Goal: Task Accomplishment & Management: Use online tool/utility

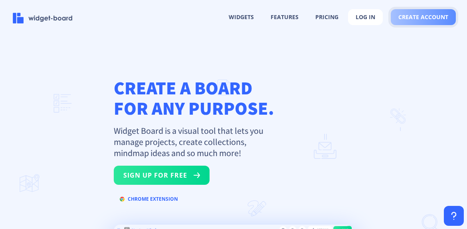
click at [408, 20] on span "create account" at bounding box center [423, 17] width 50 height 6
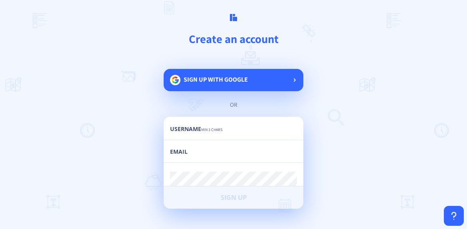
click at [232, 83] on span "Sign up with google" at bounding box center [216, 79] width 64 height 8
click at [220, 128] on input "text" at bounding box center [233, 133] width 127 height 14
type input "Aditya"
click at [200, 155] on input "email" at bounding box center [233, 155] width 127 height 14
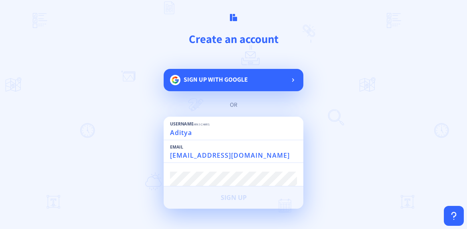
type input "[EMAIL_ADDRESS][DOMAIN_NAME]"
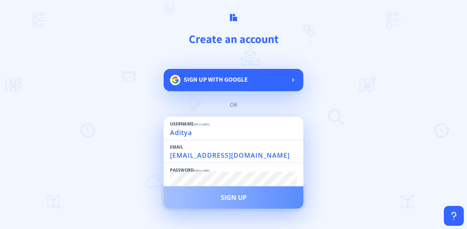
click at [200, 200] on button "Sign Up" at bounding box center [234, 198] width 140 height 22
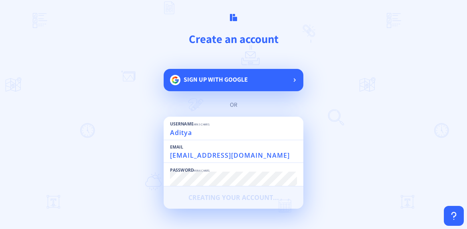
click at [255, 89] on div "Sign up with google" at bounding box center [234, 80] width 140 height 22
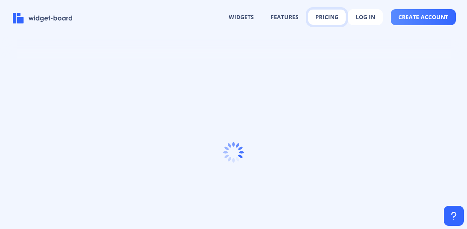
click at [318, 18] on button "pricing" at bounding box center [327, 17] width 38 height 15
click at [238, 17] on button "widgets" at bounding box center [241, 17] width 40 height 15
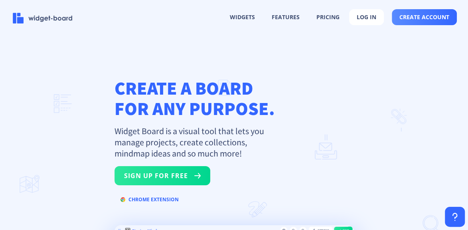
scroll to position [617, 0]
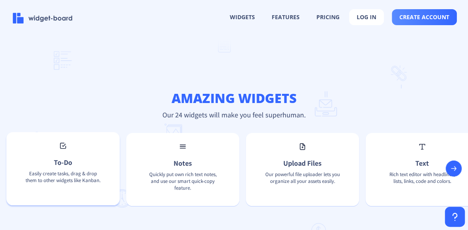
click at [94, 188] on p "Easily create tasks, drag & drop them to other widgets like Kanban." at bounding box center [63, 182] width 88 height 24
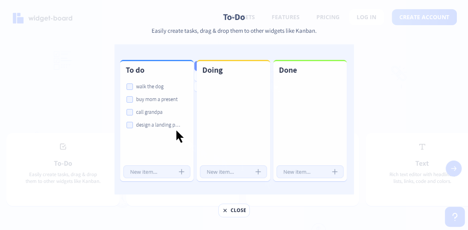
click at [225, 207] on rect at bounding box center [225, 210] width 6 height 6
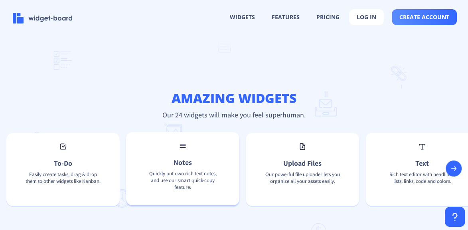
click at [144, 163] on div "Notes Quickly put own rich text notes, and use our smart quick-copy feature." at bounding box center [182, 168] width 113 height 73
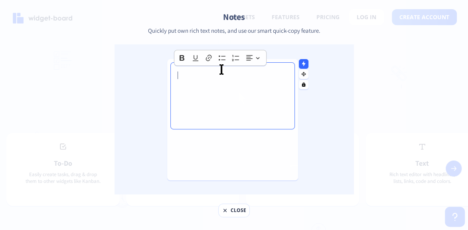
click at [227, 204] on button "close" at bounding box center [234, 211] width 32 height 14
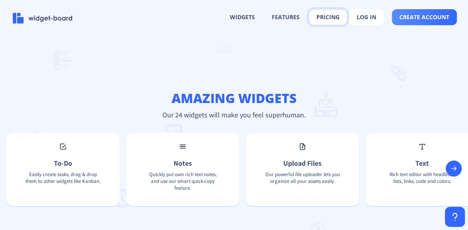
click at [320, 18] on button "pricing" at bounding box center [328, 17] width 38 height 15
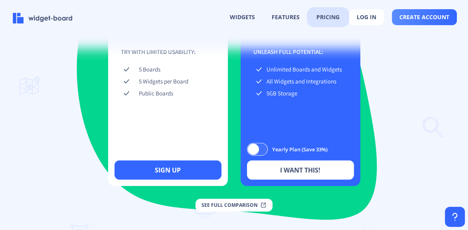
scroll to position [1246, 0]
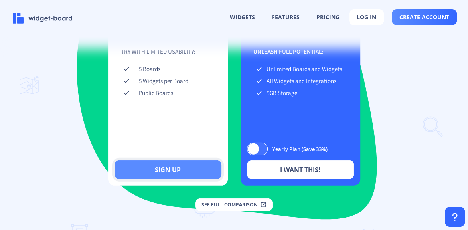
click at [160, 179] on button "sign up" at bounding box center [168, 169] width 107 height 19
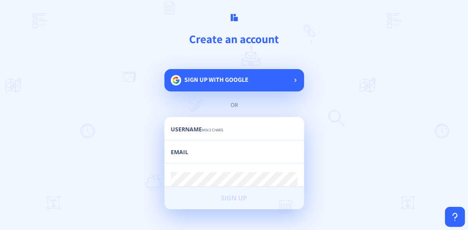
click at [197, 84] on span "Sign up with google" at bounding box center [216, 79] width 64 height 8
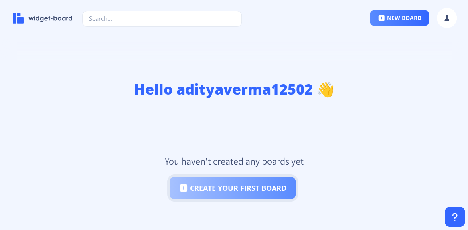
click at [234, 185] on button "create your first board" at bounding box center [233, 188] width 126 height 22
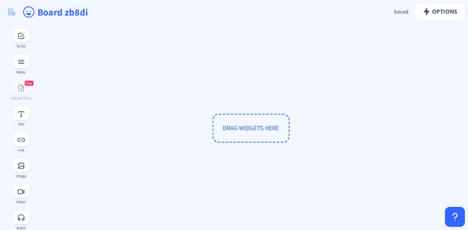
click at [237, 131] on span "DRAG WIDGETS HERE" at bounding box center [250, 128] width 77 height 29
click at [18, 116] on icon at bounding box center [21, 114] width 6 height 6
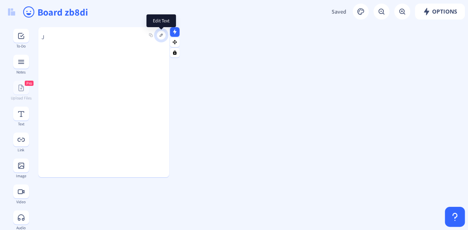
click at [160, 36] on button at bounding box center [161, 35] width 10 height 10
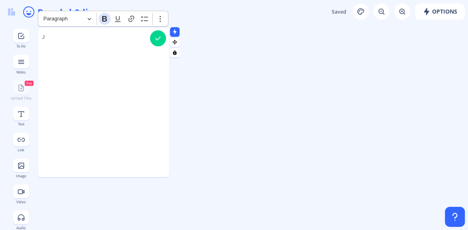
click at [101, 18] on icon "Editor toolbar" at bounding box center [105, 19] width 8 height 8
click at [69, 32] on div "J" at bounding box center [103, 36] width 131 height 19
click at [104, 22] on icon "Editor toolbar" at bounding box center [105, 19] width 8 height 8
click at [141, 22] on icon "Editor toolbar" at bounding box center [145, 19] width 8 height 8
click at [116, 20] on icon "Editor toolbar" at bounding box center [118, 19] width 8 height 8
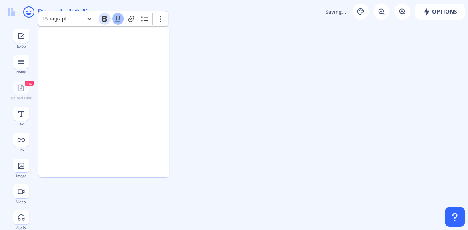
click at [106, 22] on icon "Editor toolbar" at bounding box center [105, 19] width 8 height 8
click at [103, 18] on icon "Editor toolbar" at bounding box center [104, 19] width 5 height 6
click at [117, 20] on icon "Editor toolbar" at bounding box center [118, 19] width 6 height 6
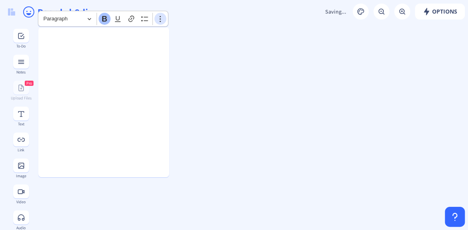
click at [160, 22] on icon "Editor toolbar" at bounding box center [160, 19] width 8 height 8
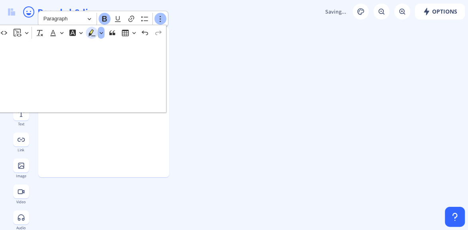
click at [89, 33] on icon "Dropdown toolbar" at bounding box center [91, 33] width 7 height 7
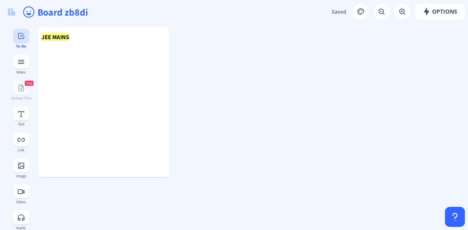
click at [15, 40] on button at bounding box center [21, 36] width 16 height 14
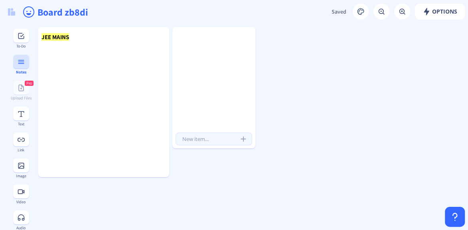
click at [27, 67] on div "Notes" at bounding box center [20, 65] width 29 height 20
